Goal: Download file/media

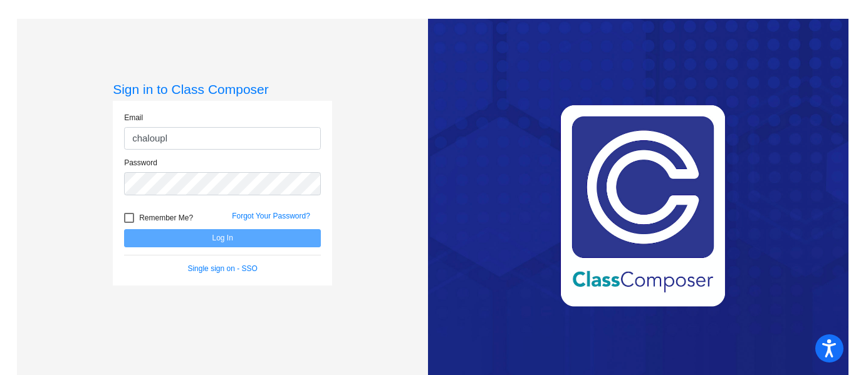
type input "[EMAIL_ADDRESS][PERSON_NAME][DOMAIN_NAME]"
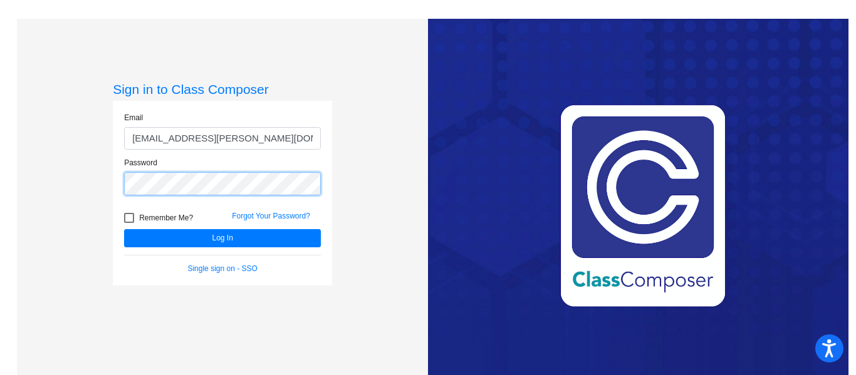
click at [124, 229] on button "Log In" at bounding box center [222, 238] width 197 height 18
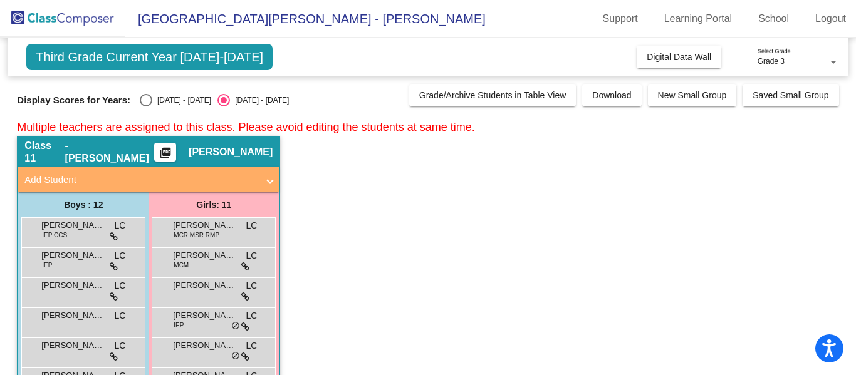
click at [140, 98] on div "Select an option" at bounding box center [146, 100] width 13 height 13
click at [145, 107] on input "[DATE] - [DATE]" at bounding box center [145, 107] width 1 height 1
radio input "true"
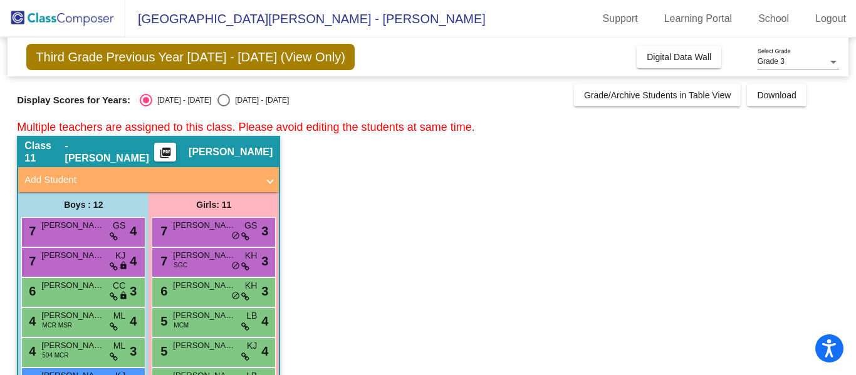
click at [172, 152] on mat-icon "picture_as_pdf" at bounding box center [165, 156] width 15 height 18
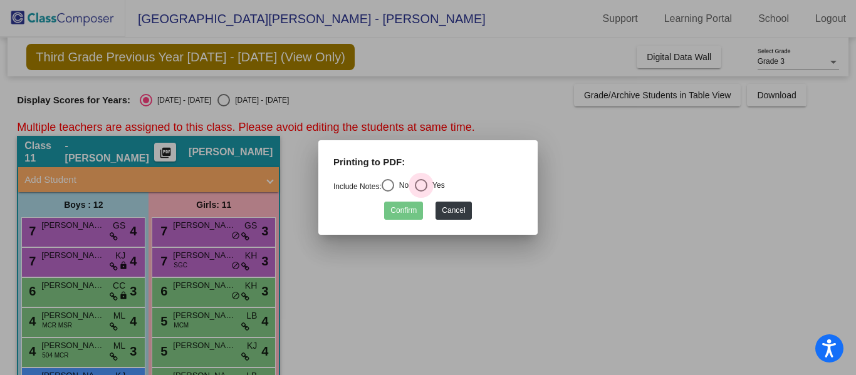
click at [423, 185] on div "Select an option" at bounding box center [421, 185] width 13 height 13
click at [421, 192] on input "Yes" at bounding box center [420, 192] width 1 height 1
radio input "true"
click at [407, 212] on button "Confirm" at bounding box center [403, 211] width 39 height 18
